Goal: Check status: Check status

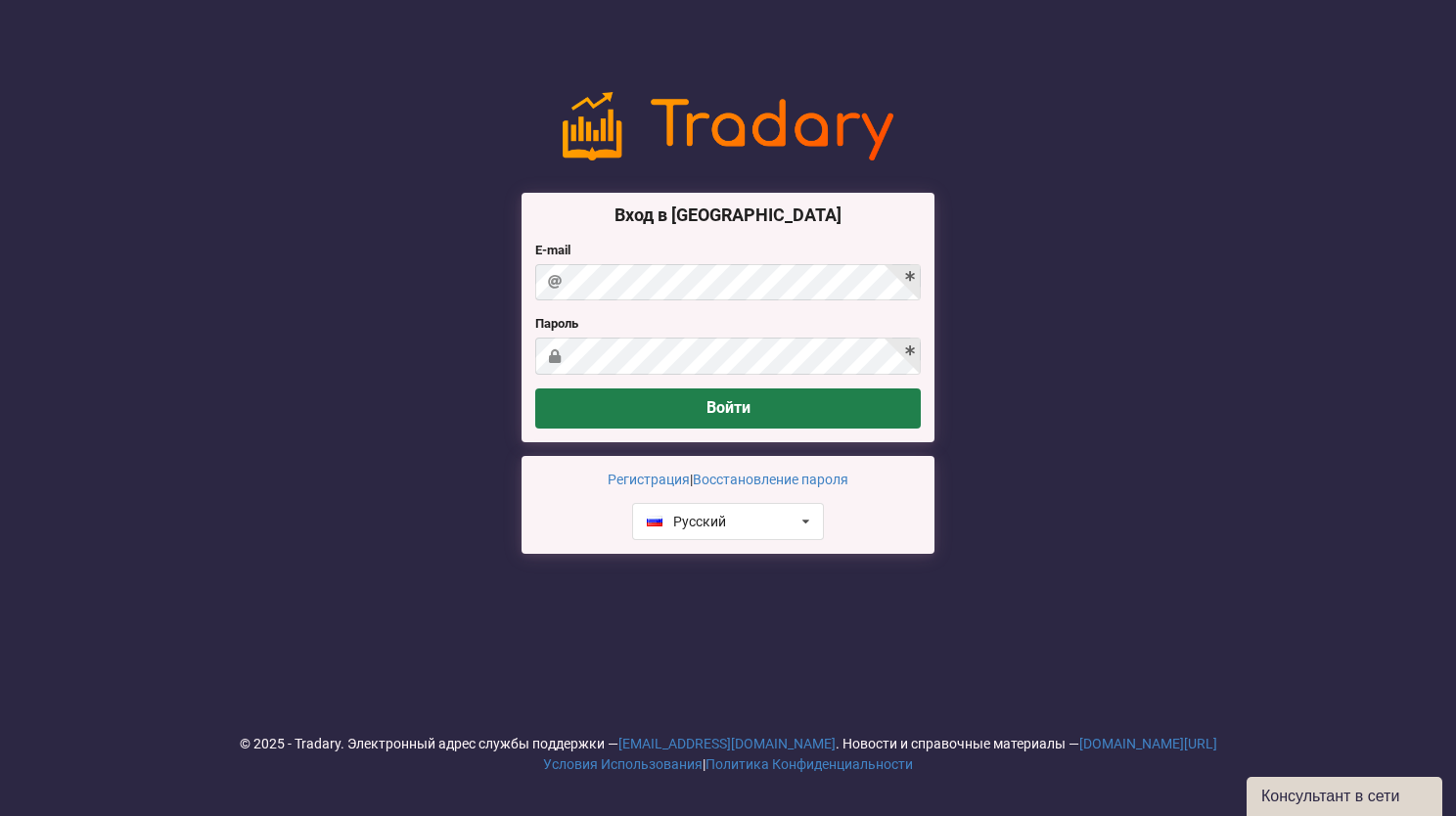
click at [755, 404] on button "Войти" at bounding box center [728, 409] width 386 height 40
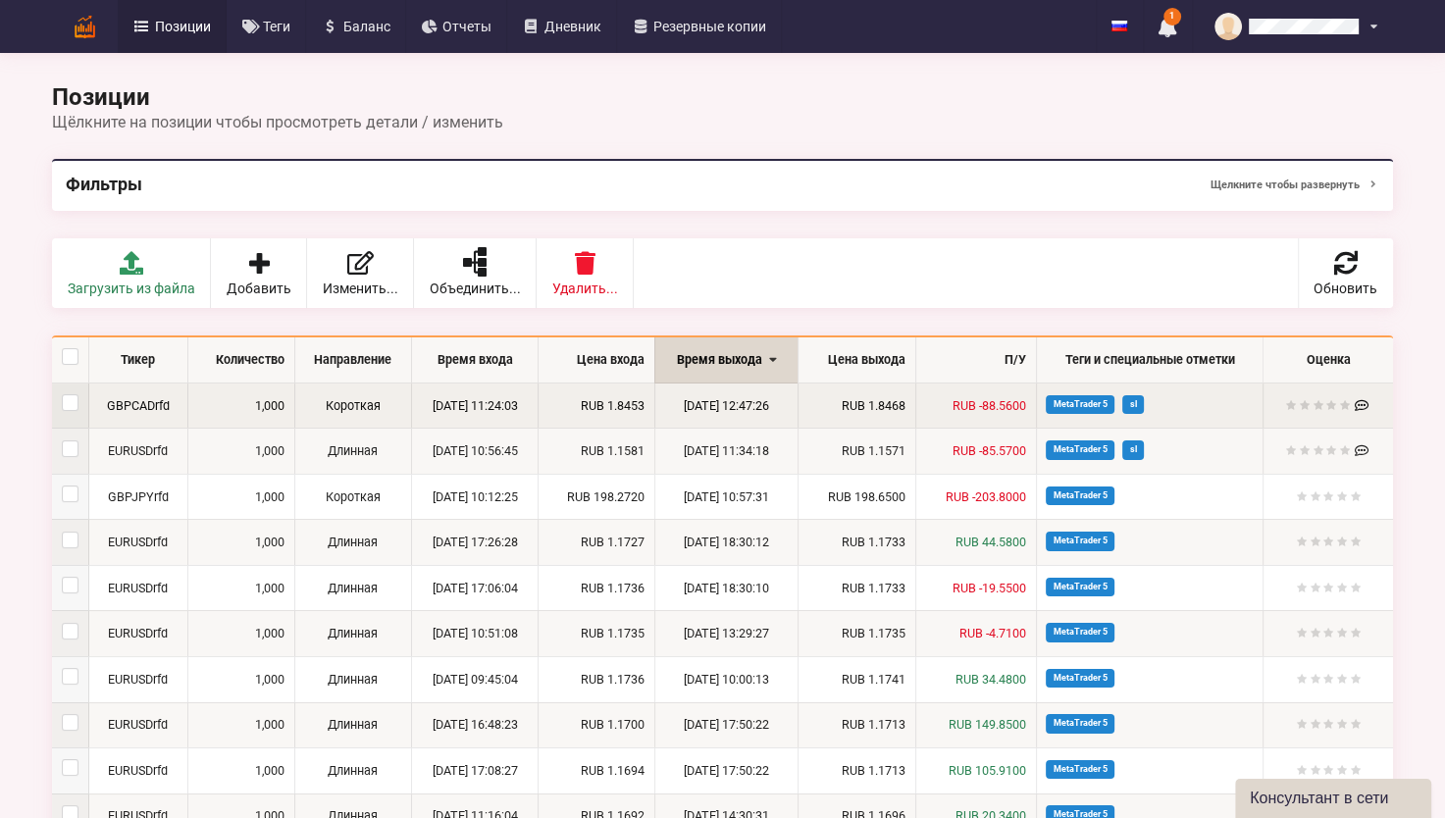
click at [334, 402] on td "Короткая" at bounding box center [352, 406] width 117 height 45
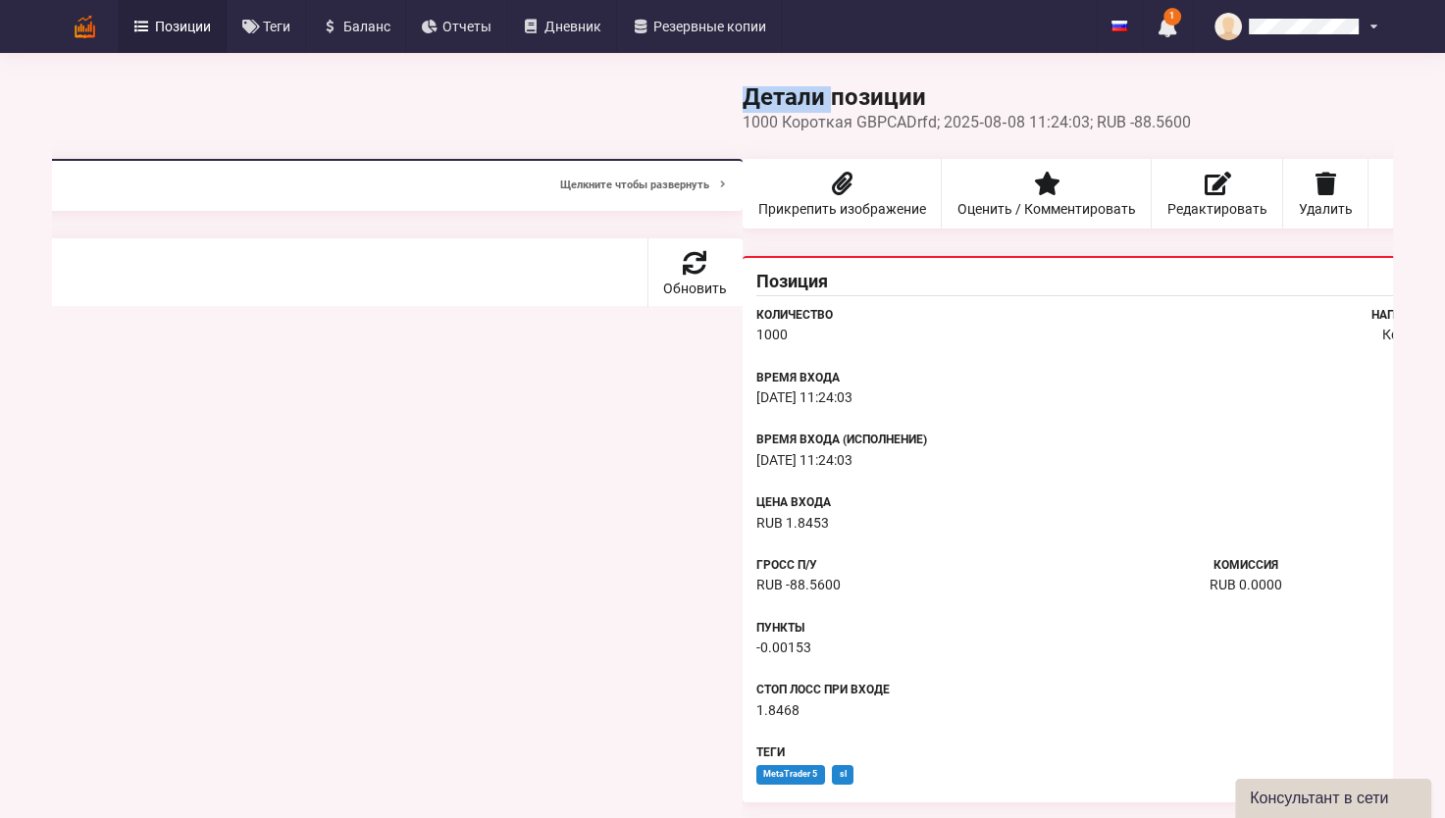
click at [334, 402] on div "Детали позиции Вернуться к списку позиций 1000 Короткая GBPCADrfd; 2025‑08‑08 1…" at bounding box center [722, 496] width 1341 height 820
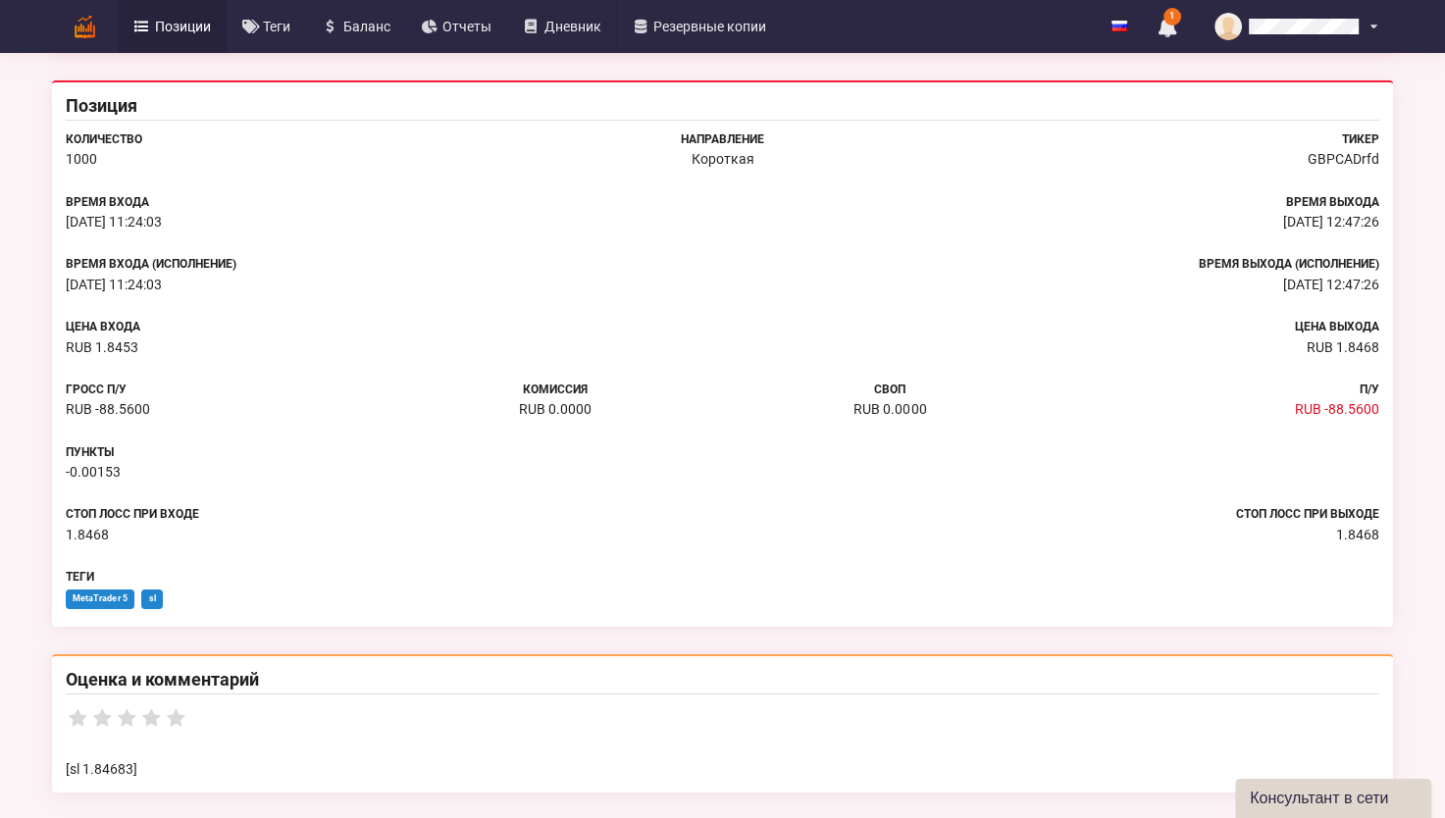
scroll to position [393, 0]
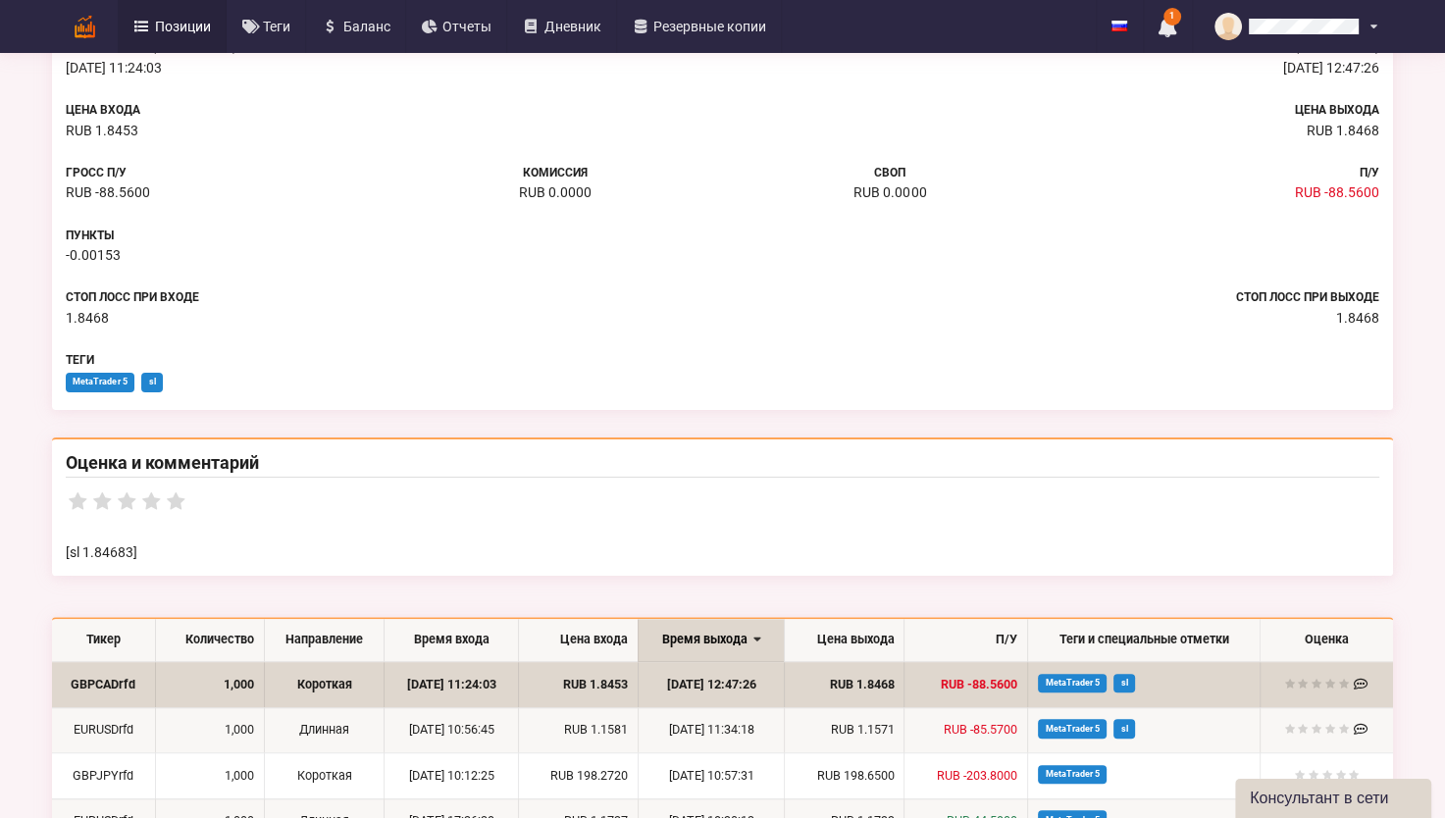
click at [103, 378] on span "MetaTrader 5" at bounding box center [100, 382] width 69 height 19
drag, startPoint x: 103, startPoint y: 378, endPoint x: 149, endPoint y: 382, distance: 46.3
click at [149, 382] on span "sl" at bounding box center [152, 382] width 22 height 19
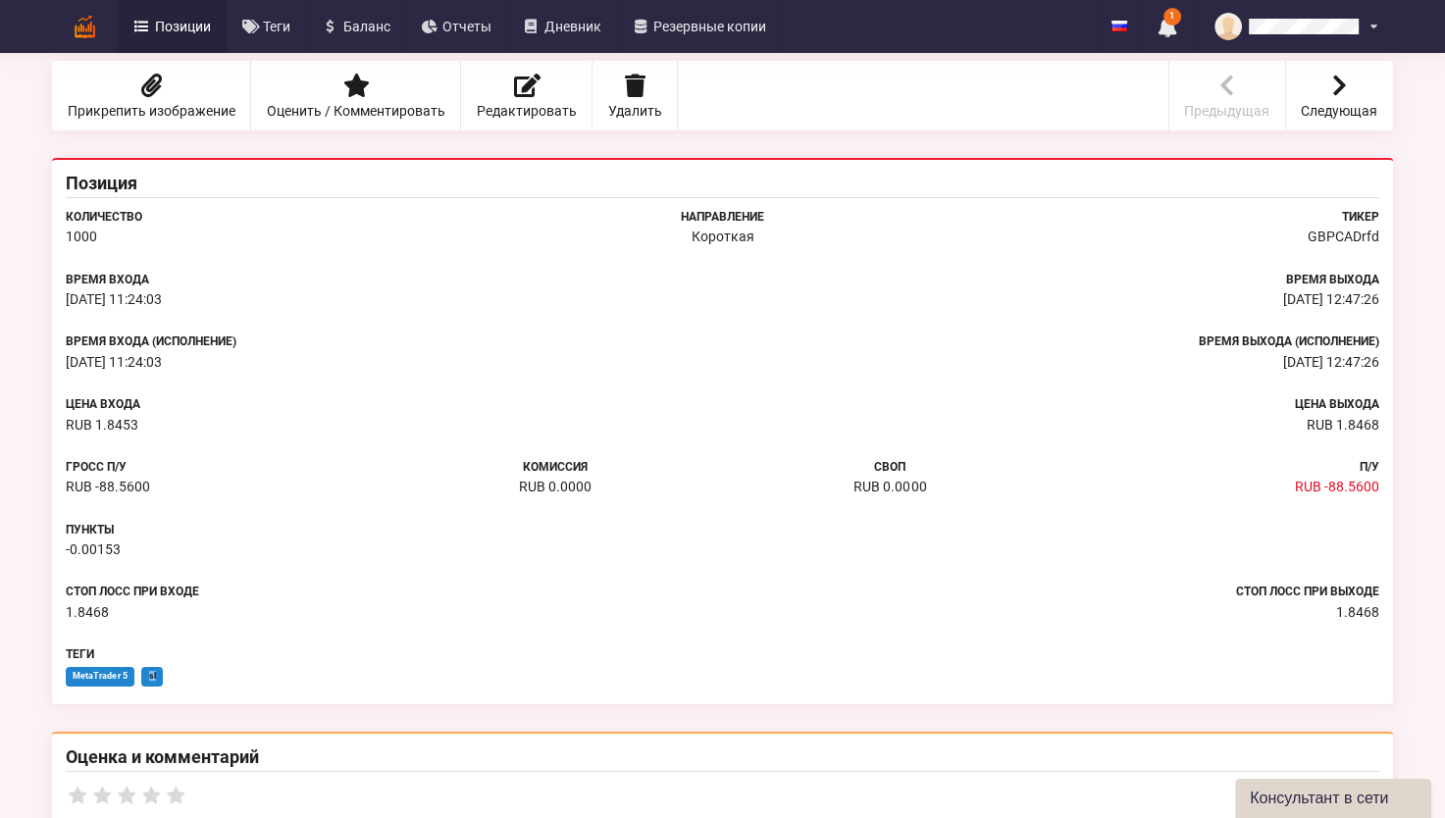
scroll to position [0, 0]
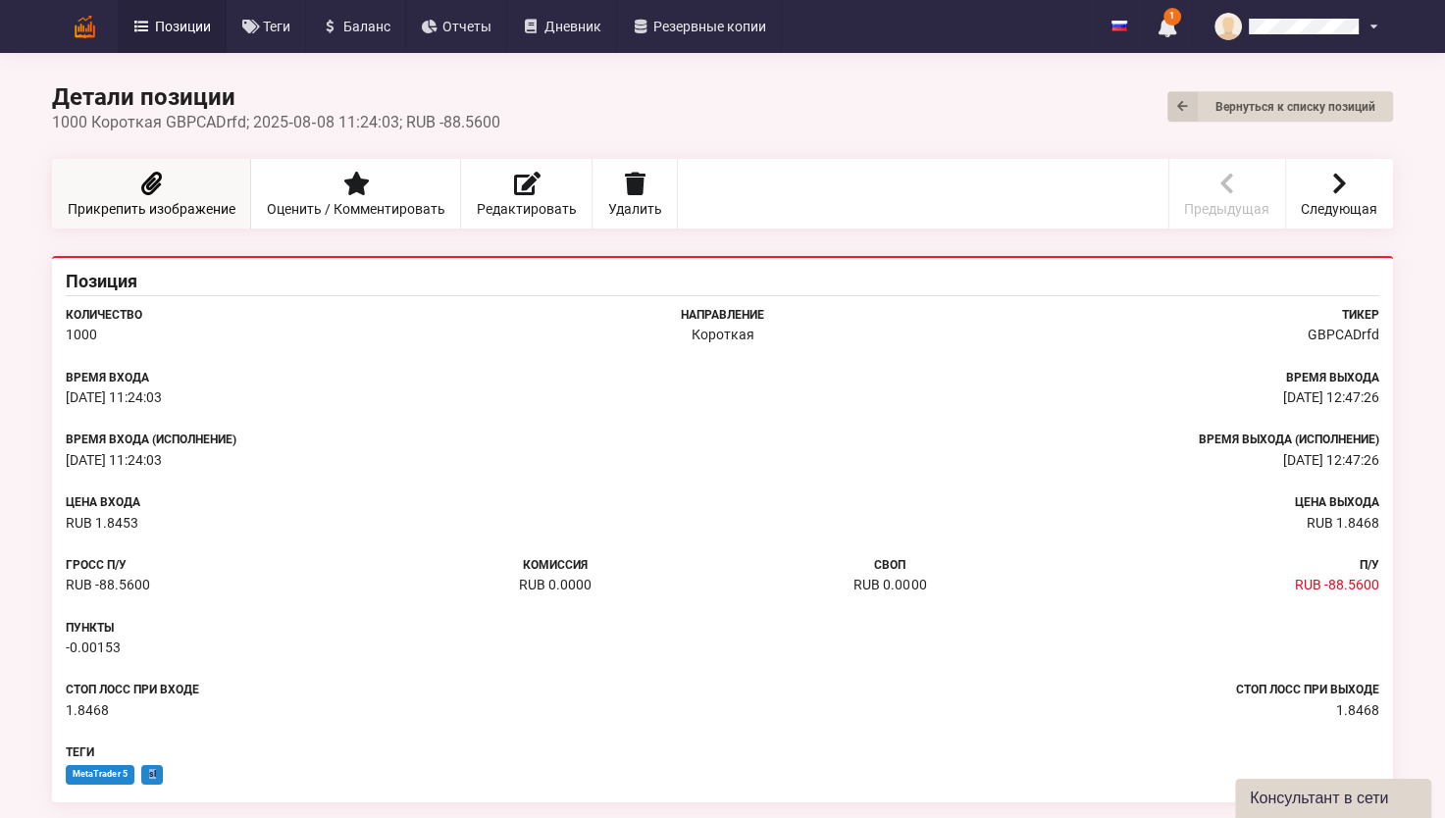
click at [156, 179] on icon at bounding box center [150, 184] width 27 height 24
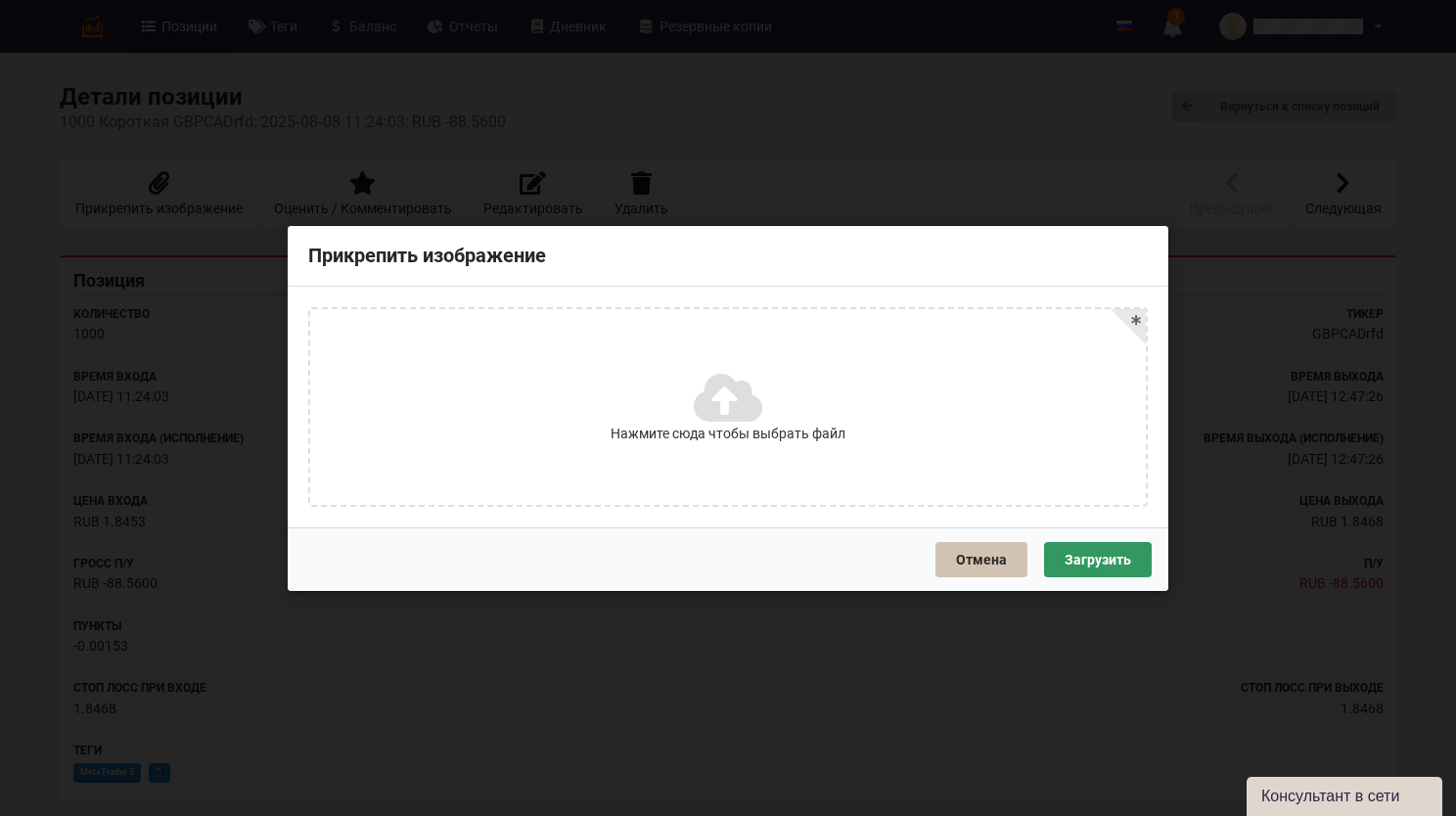
click at [970, 553] on button "Отмена" at bounding box center [981, 559] width 92 height 35
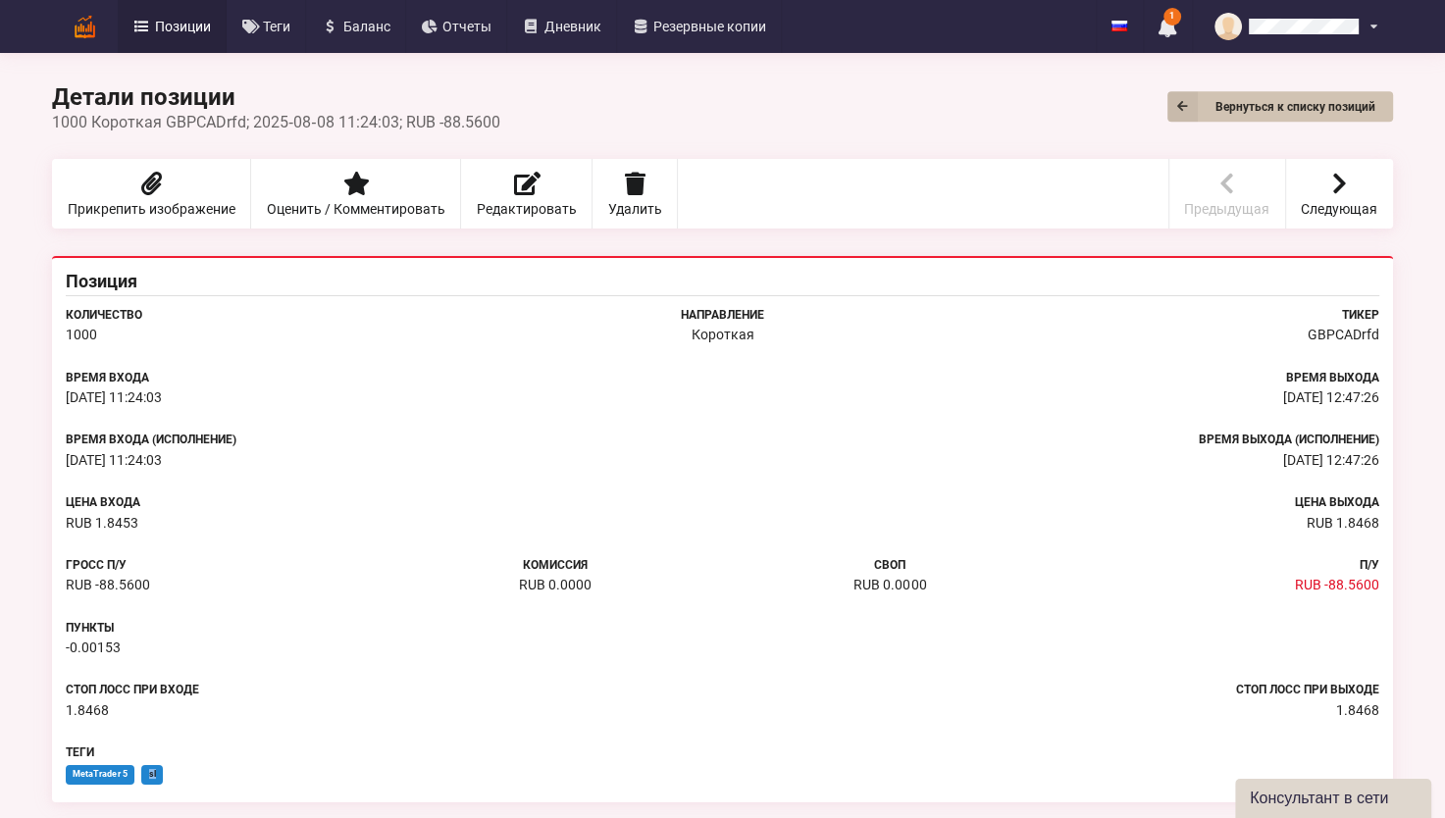
click at [1183, 108] on icon at bounding box center [1183, 106] width 30 height 30
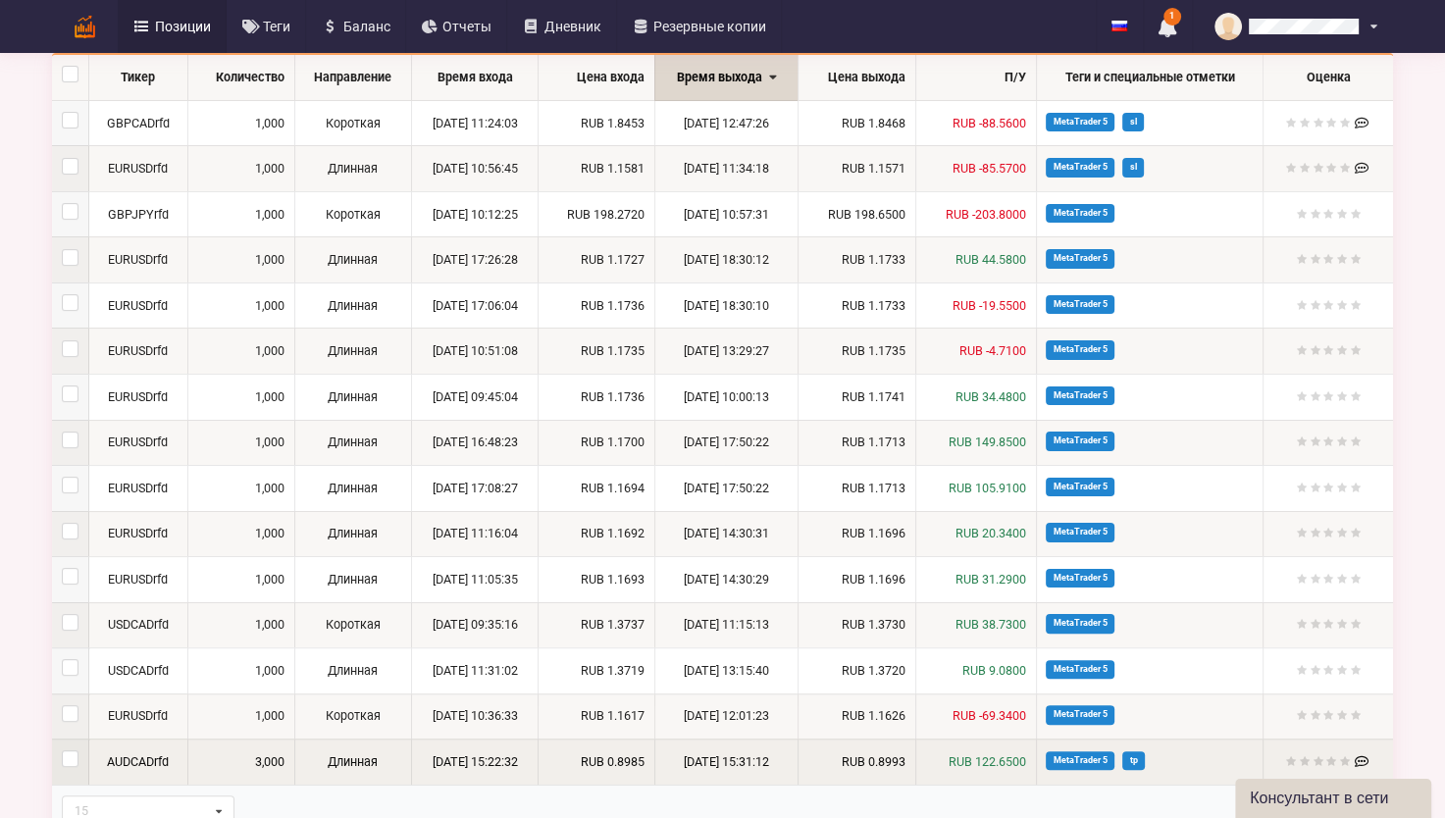
scroll to position [417, 0]
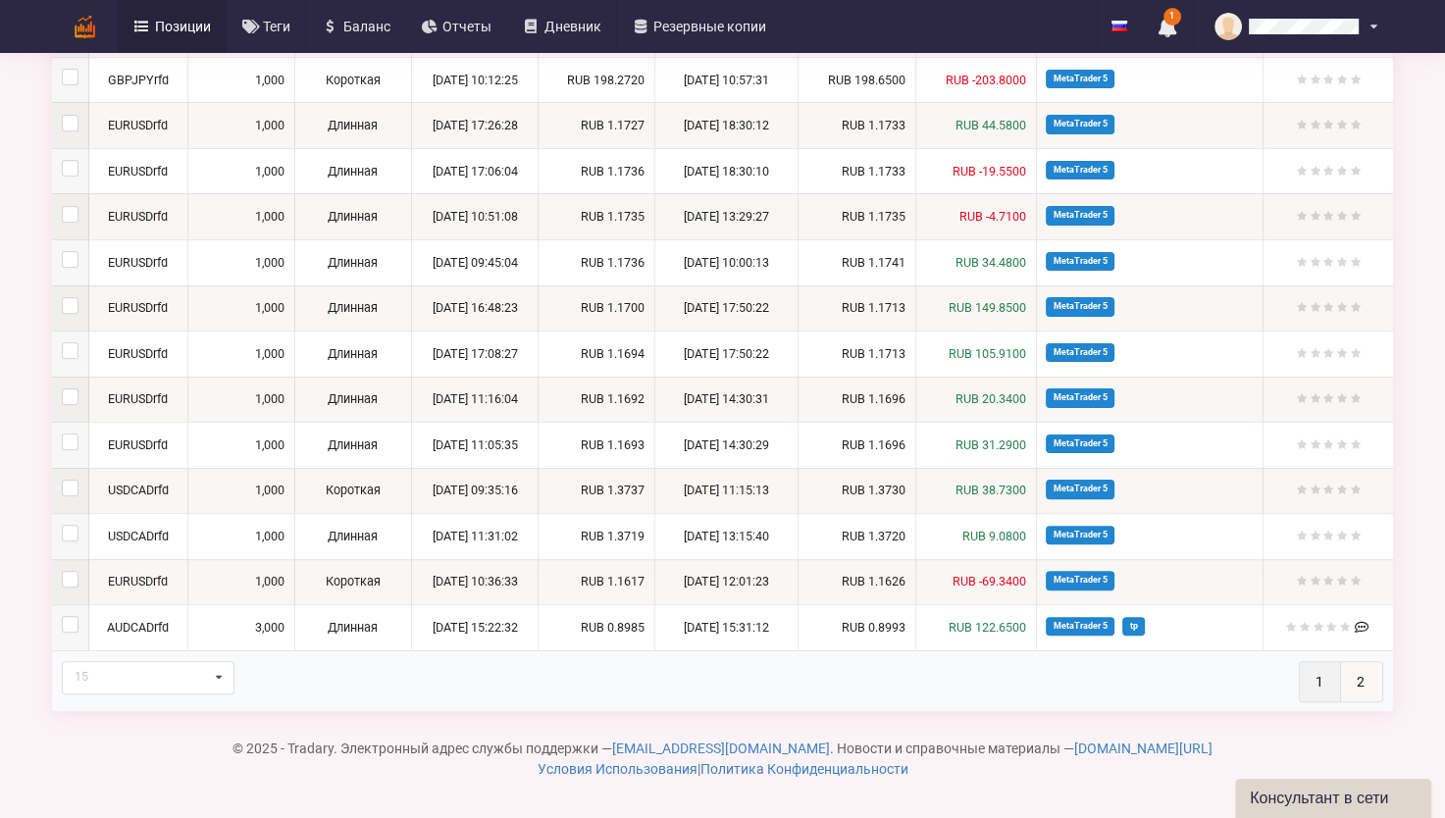
click at [1362, 669] on link "2" at bounding box center [1361, 681] width 41 height 39
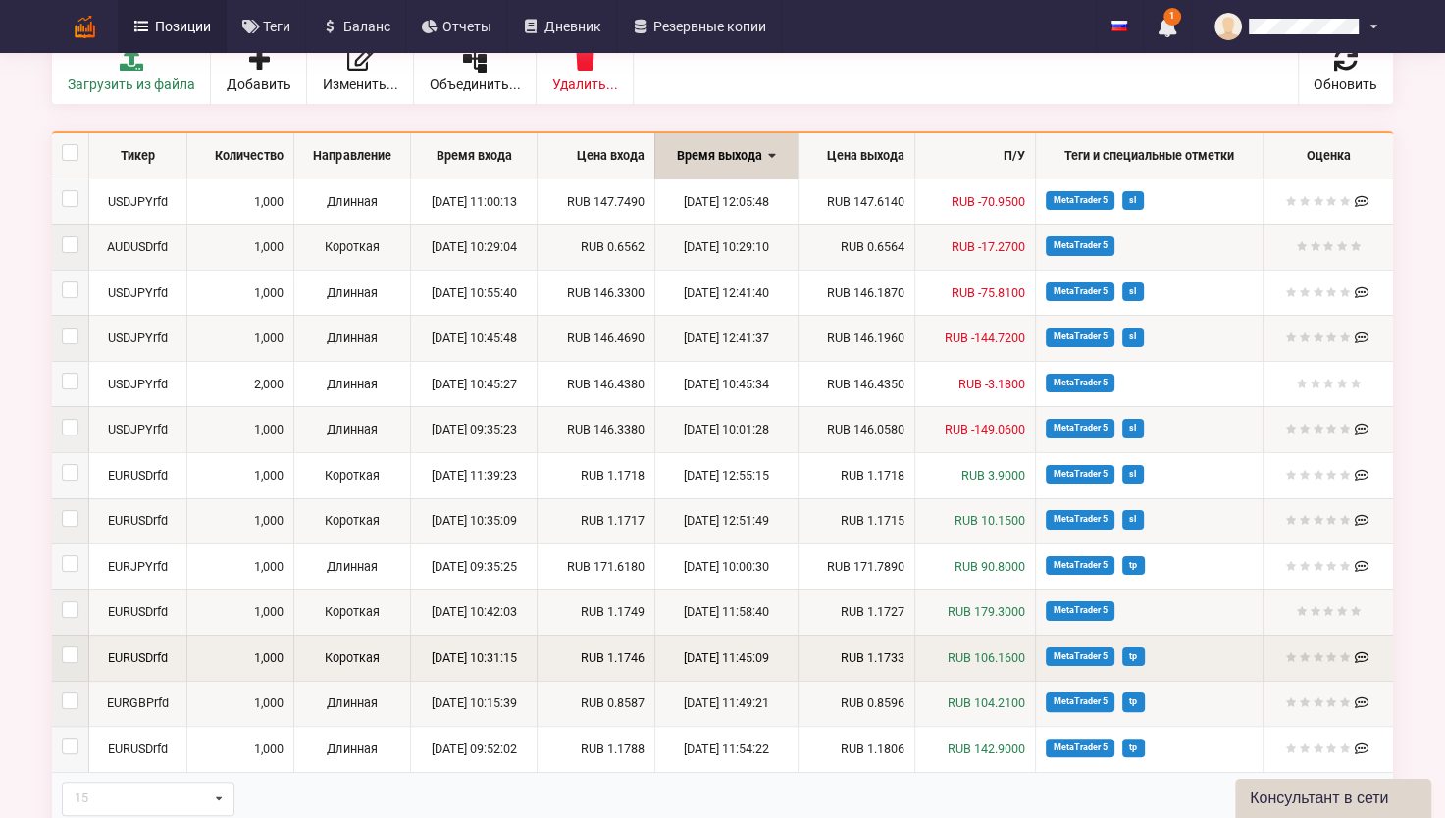
scroll to position [130, 0]
